Goal: Task Accomplishment & Management: Manage account settings

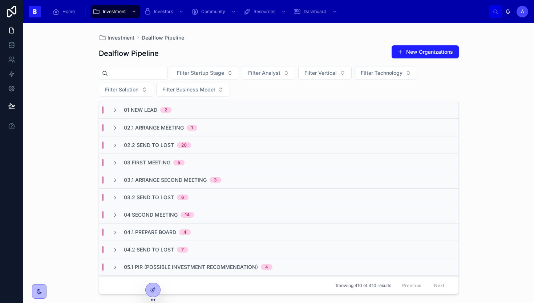
click at [150, 72] on input "text" at bounding box center [138, 73] width 60 height 10
type input "*******"
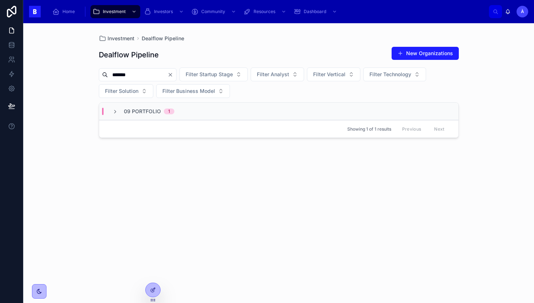
click at [172, 122] on div "Showing 1 of 1 results Previous Next" at bounding box center [278, 128] width 359 height 17
click at [177, 115] on div "09 Portfolio 1" at bounding box center [142, 111] width 79 height 7
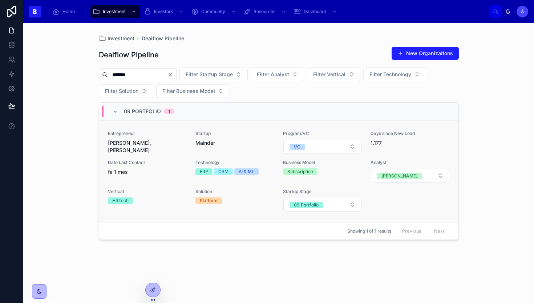
click at [175, 147] on div "Entrepreneur [PERSON_NAME], [PERSON_NAME]" at bounding box center [147, 142] width 79 height 23
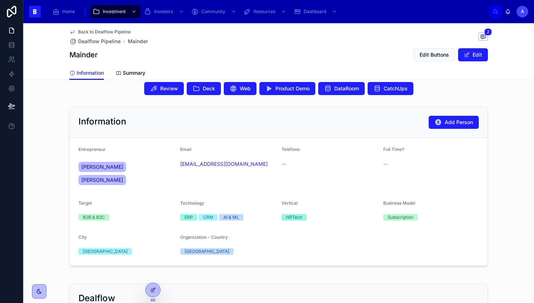
scroll to position [175, 0]
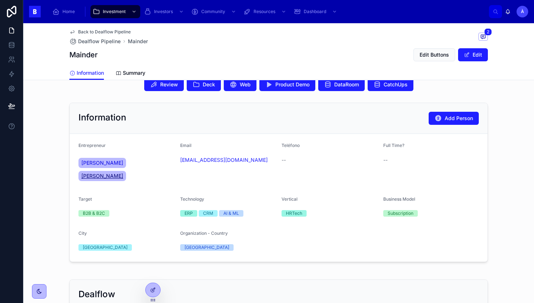
click at [123, 172] on span "[PERSON_NAME]" at bounding box center [102, 175] width 42 height 7
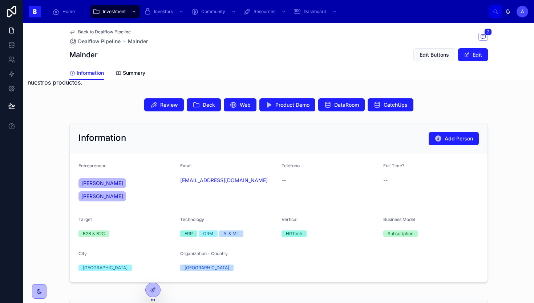
scroll to position [161, 0]
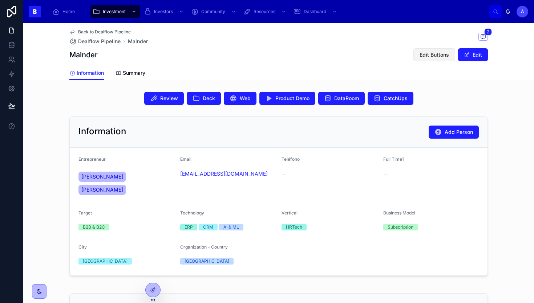
click at [435, 59] on button "Edit Buttons" at bounding box center [434, 54] width 42 height 13
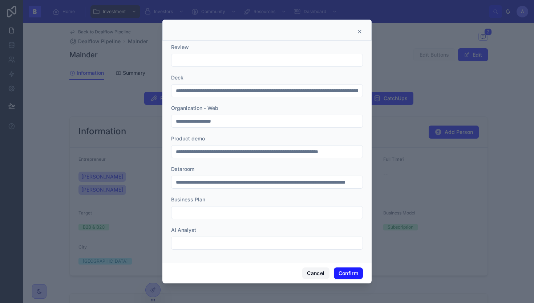
click at [313, 268] on button "Cancel" at bounding box center [315, 274] width 27 height 12
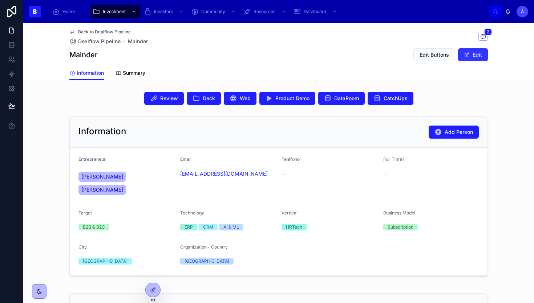
click at [466, 55] on span at bounding box center [467, 55] width 6 height 6
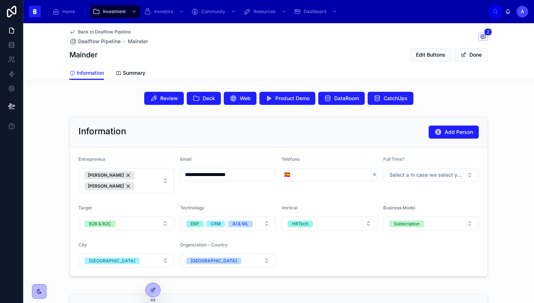
click at [246, 173] on input "**********" at bounding box center [227, 175] width 95 height 10
type input "**********"
click at [477, 51] on button "Done" at bounding box center [470, 54] width 33 height 13
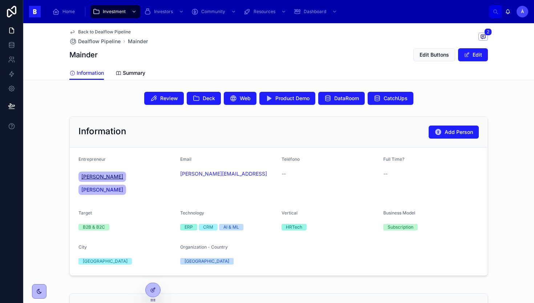
click at [97, 177] on span "[PERSON_NAME]" at bounding box center [102, 176] width 42 height 7
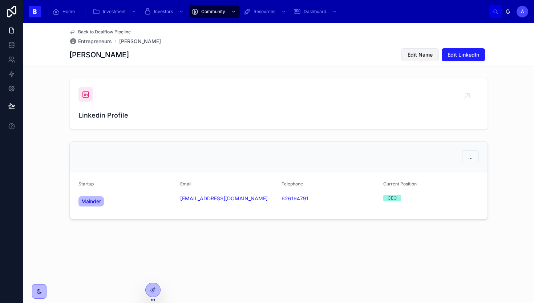
click at [423, 56] on span "Edit Name" at bounding box center [419, 54] width 25 height 7
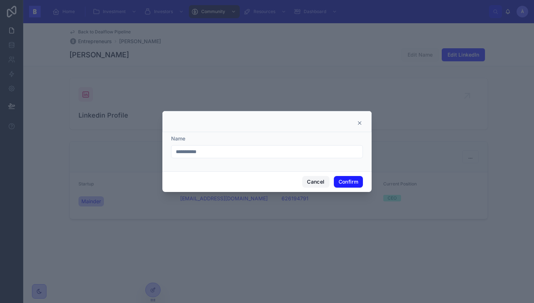
click at [314, 183] on button "Cancel" at bounding box center [315, 182] width 27 height 12
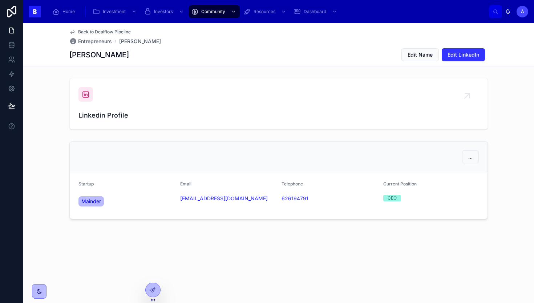
click at [450, 55] on span "Edit LinkedIn" at bounding box center [463, 54] width 32 height 7
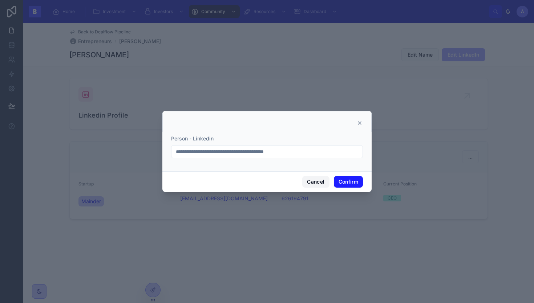
click at [308, 180] on button "Cancel" at bounding box center [315, 182] width 27 height 12
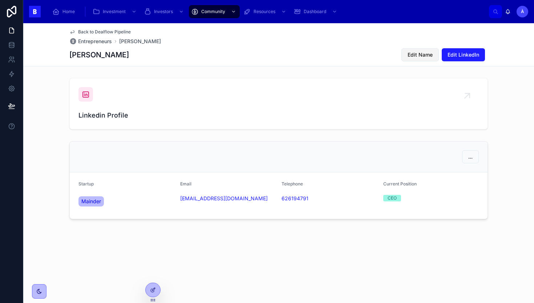
click at [411, 53] on span "Edit Name" at bounding box center [419, 54] width 25 height 7
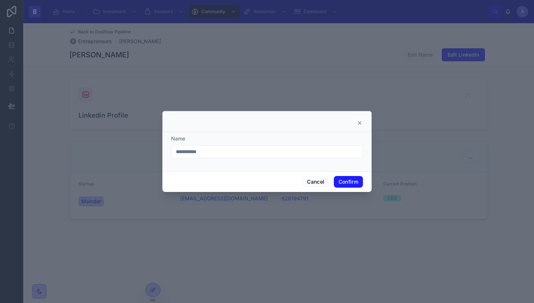
click at [299, 181] on div "Cancel Confirm" at bounding box center [266, 181] width 209 height 21
click at [313, 178] on button "Cancel" at bounding box center [315, 182] width 27 height 12
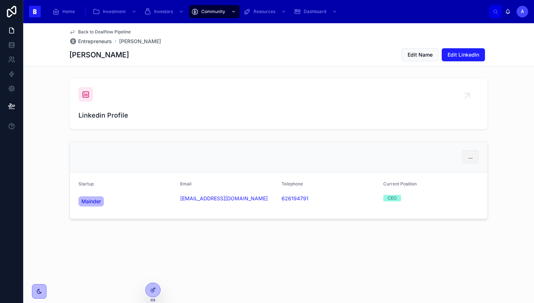
click at [468, 159] on span "..." at bounding box center [470, 156] width 4 height 7
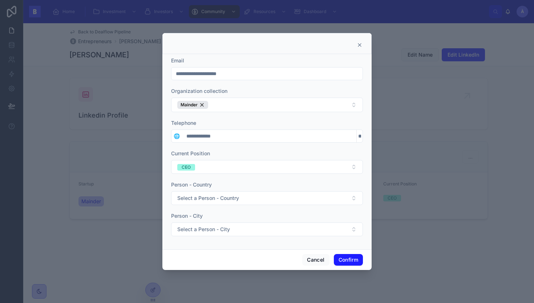
click at [286, 86] on form "**********" at bounding box center [267, 150] width 192 height 187
click at [286, 81] on form "**********" at bounding box center [267, 150] width 192 height 187
click at [275, 77] on input "**********" at bounding box center [266, 74] width 191 height 10
type input "**********"
click at [350, 260] on button "Confirm" at bounding box center [348, 260] width 29 height 12
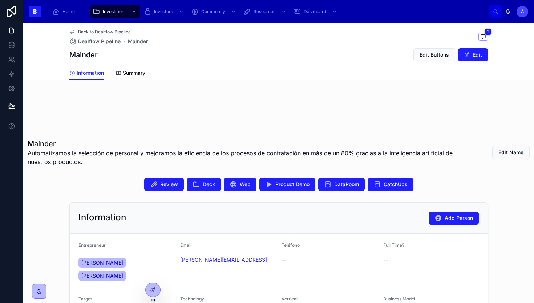
scroll to position [107, 0]
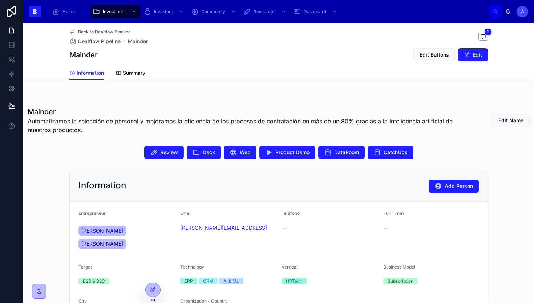
click at [123, 240] on span "[PERSON_NAME]" at bounding box center [102, 243] width 42 height 7
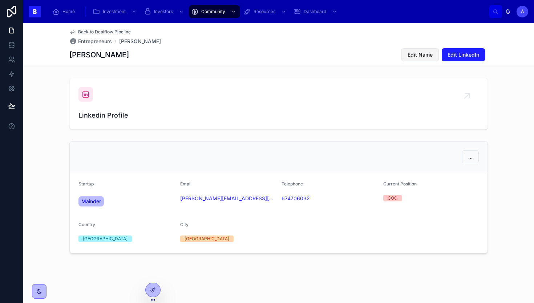
click at [426, 55] on span "Edit Name" at bounding box center [419, 54] width 25 height 7
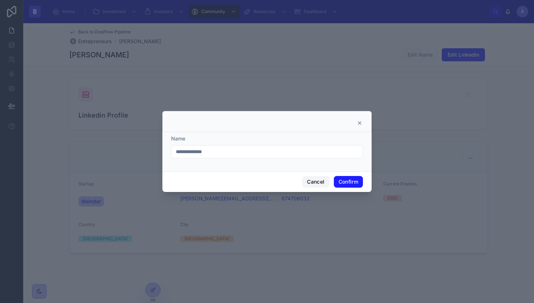
click at [319, 179] on button "Cancel" at bounding box center [315, 182] width 27 height 12
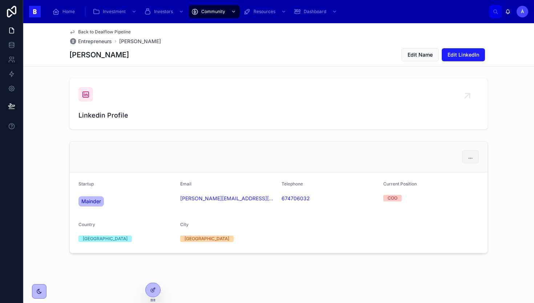
click at [463, 157] on button "..." at bounding box center [470, 156] width 17 height 13
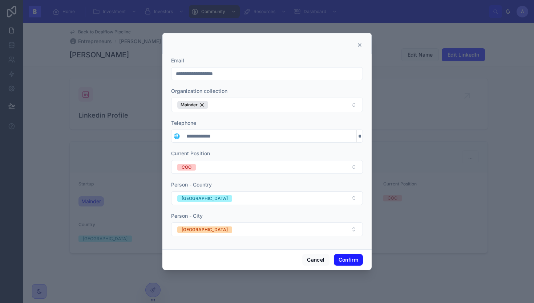
click at [252, 74] on input "**********" at bounding box center [266, 74] width 191 height 10
type input "**********"
click at [348, 261] on button "Confirm" at bounding box center [348, 260] width 29 height 12
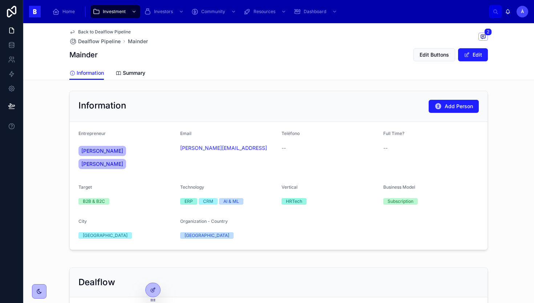
scroll to position [187, 0]
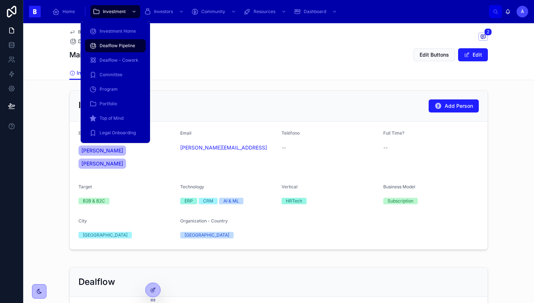
click at [114, 41] on div "Dealflow Pipeline" at bounding box center [115, 46] width 52 height 12
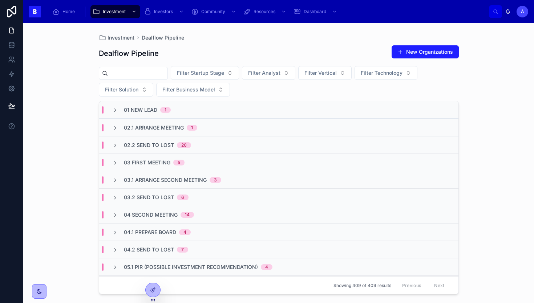
click at [168, 129] on span "02.1 Arrange Meeting" at bounding box center [154, 127] width 60 height 7
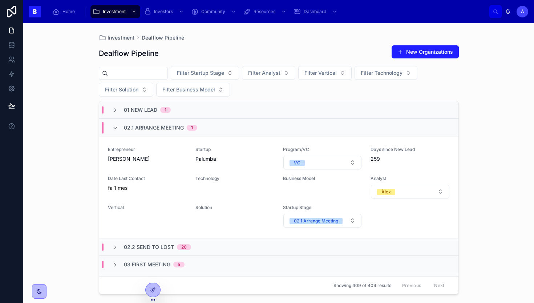
click at [168, 128] on span "02.1 Arrange Meeting" at bounding box center [154, 127] width 60 height 7
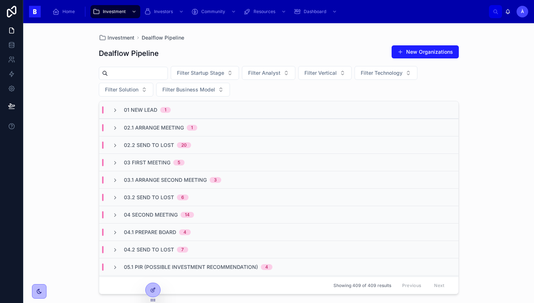
click at [143, 106] on div "01 New Lead 1" at bounding box center [278, 109] width 359 height 17
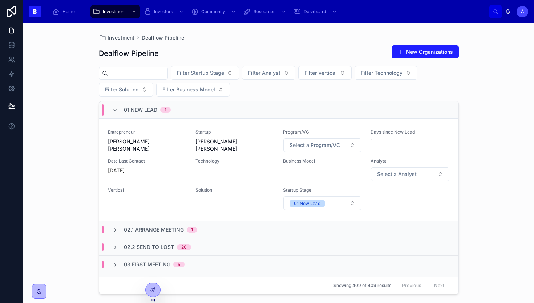
click at [143, 106] on div "01 New Lead 1" at bounding box center [147, 110] width 47 height 12
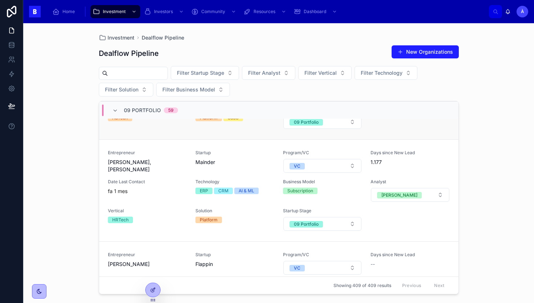
scroll to position [358, 0]
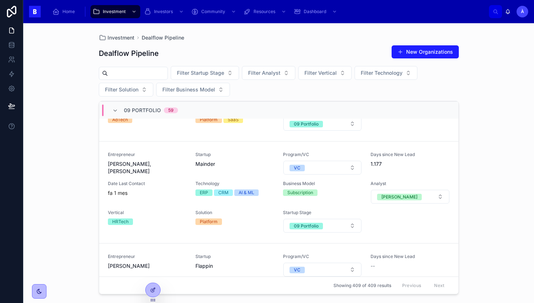
click at [137, 113] on span "09 Portfolio" at bounding box center [142, 110] width 37 height 7
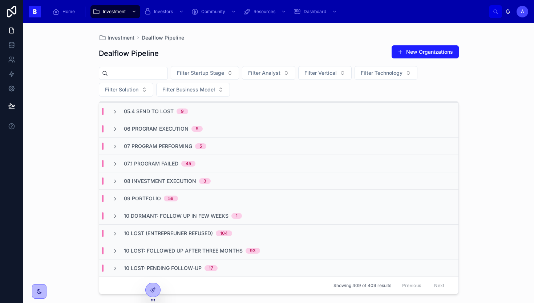
scroll to position [0, 0]
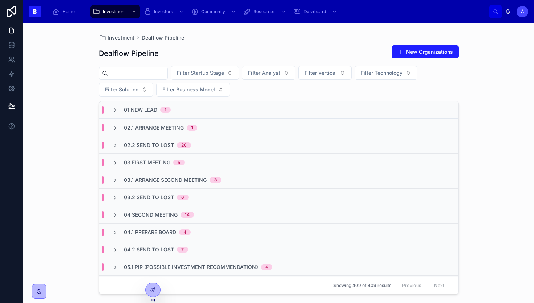
click at [277, 94] on div "Filter Startup Stage Filter Analyst Filter Vertical Filter Technology Filter So…" at bounding box center [279, 81] width 360 height 30
